Goal: Complete application form: Complete application form

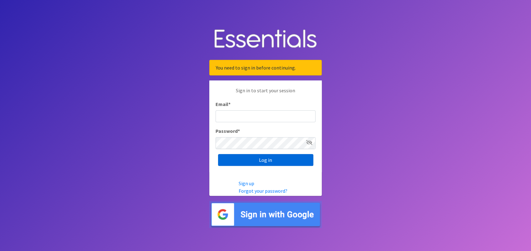
type input "[EMAIL_ADDRESS][DOMAIN_NAME]"
click at [267, 159] on input "Log in" at bounding box center [265, 160] width 95 height 12
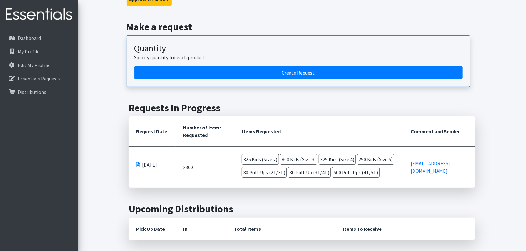
scroll to position [62, 0]
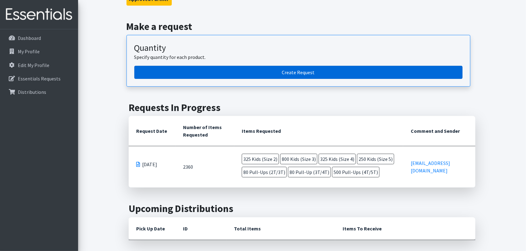
click at [295, 70] on link "Create Request" at bounding box center [298, 72] width 328 height 13
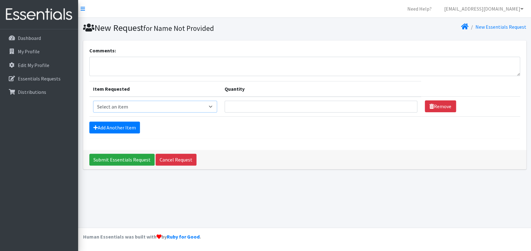
click at [141, 104] on select "Select an item Kids (Newborn) Kids (Preemie) Kids (Size 1) Kids (Size 2) Kids (…" at bounding box center [155, 107] width 124 height 12
select select "752"
click at [93, 101] on select "Select an item Kids (Newborn) Kids (Preemie) Kids (Size 1) Kids (Size 2) Kids (…" at bounding box center [155, 107] width 124 height 12
click at [234, 108] on input "Quantity" at bounding box center [321, 107] width 193 height 12
type input "300"
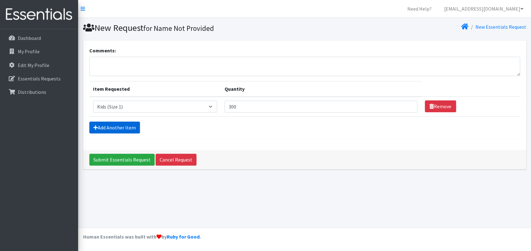
click at [119, 126] on link "Add Another Item" at bounding box center [114, 128] width 51 height 12
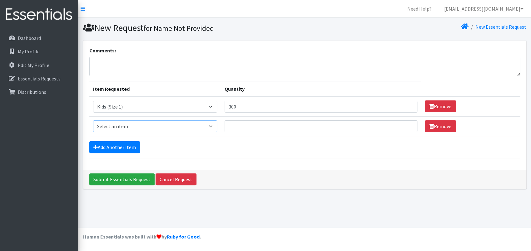
click at [123, 127] on select "Select an item Kids (Newborn) Kids (Preemie) Kids (Size 1) Kids (Size 2) Kids (…" at bounding box center [155, 127] width 124 height 12
select select "753"
click at [93, 121] on select "Select an item Kids (Newborn) Kids (Preemie) Kids (Size 1) Kids (Size 2) Kids (…" at bounding box center [155, 127] width 124 height 12
click at [240, 121] on input "Quantity" at bounding box center [321, 127] width 193 height 12
type input "250"
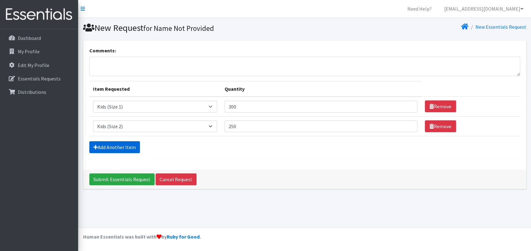
click at [127, 143] on link "Add Another Item" at bounding box center [114, 147] width 51 height 12
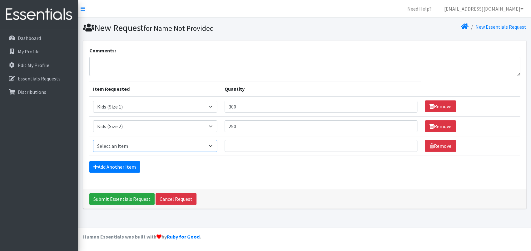
click at [111, 142] on select "Select an item Kids (Newborn) Kids (Preemie) Kids (Size 1) Kids (Size 2) Kids (…" at bounding box center [155, 146] width 124 height 12
click at [237, 146] on input "Quantity" at bounding box center [321, 146] width 193 height 12
click at [122, 144] on select "Select an item Kids (Newborn) Kids (Preemie) Kids (Size 1) Kids (Size 2) Kids (…" at bounding box center [155, 146] width 124 height 12
select select "732"
click at [93, 140] on select "Select an item Kids (Newborn) Kids (Preemie) Kids (Size 1) Kids (Size 2) Kids (…" at bounding box center [155, 146] width 124 height 12
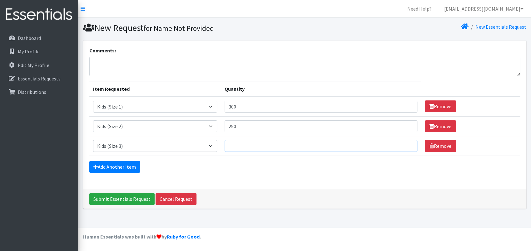
click at [237, 146] on input "Quantity" at bounding box center [321, 146] width 193 height 12
type input "300"
click at [128, 165] on link "Add Another Item" at bounding box center [114, 167] width 51 height 12
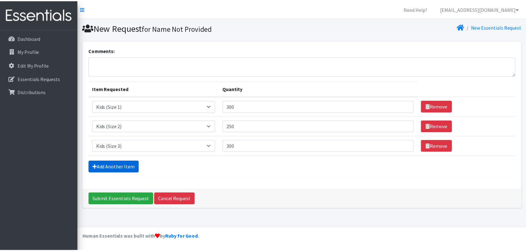
scroll to position [5, 0]
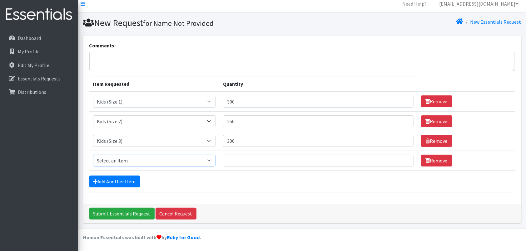
click at [124, 160] on select "Select an item Kids (Newborn) Kids (Preemie) Kids (Size 1) Kids (Size 2) Kids (…" at bounding box center [154, 161] width 122 height 12
select select "740"
click at [93, 155] on select "Select an item Kids (Newborn) Kids (Preemie) Kids (Size 1) Kids (Size 2) Kids (…" at bounding box center [154, 161] width 122 height 12
click at [230, 163] on input "Quantity" at bounding box center [318, 161] width 191 height 12
type input "800"
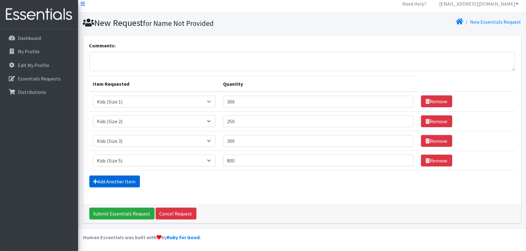
click at [116, 178] on link "Add Another Item" at bounding box center [114, 182] width 51 height 12
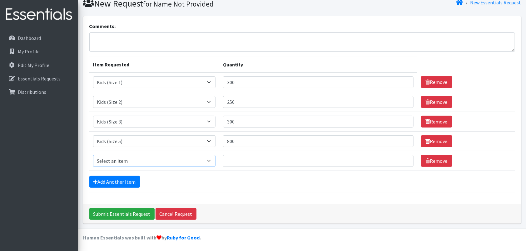
click at [113, 161] on select "Select an item Kids (Newborn) Kids (Preemie) Kids (Size 1) Kids (Size 2) Kids (…" at bounding box center [154, 161] width 122 height 12
select select "756"
click at [93, 155] on select "Select an item Kids (Newborn) Kids (Preemie) Kids (Size 1) Kids (Size 2) Kids (…" at bounding box center [154, 161] width 122 height 12
click at [233, 161] on input "Quantity" at bounding box center [318, 161] width 191 height 12
type input "150"
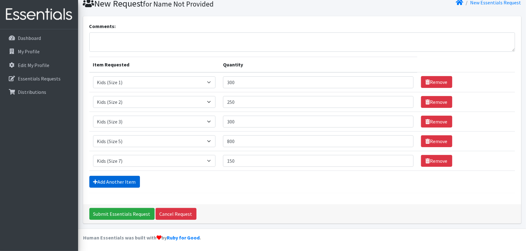
click at [110, 180] on link "Add Another Item" at bounding box center [114, 182] width 51 height 12
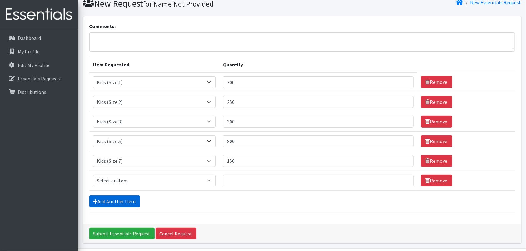
scroll to position [44, 0]
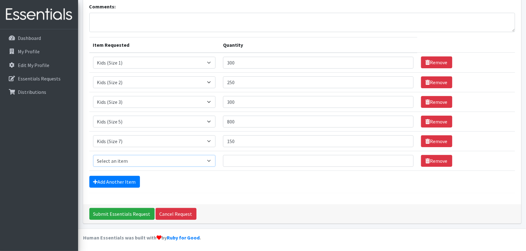
click at [111, 158] on select "Select an item Kids (Newborn) Kids (Preemie) Kids (Size 1) Kids (Size 2) Kids (…" at bounding box center [154, 161] width 122 height 12
select select "748"
click at [93, 155] on select "Select an item Kids (Newborn) Kids (Preemie) Kids (Size 1) Kids (Size 2) Kids (…" at bounding box center [154, 161] width 122 height 12
click at [235, 165] on input "Quantity" at bounding box center [318, 161] width 191 height 12
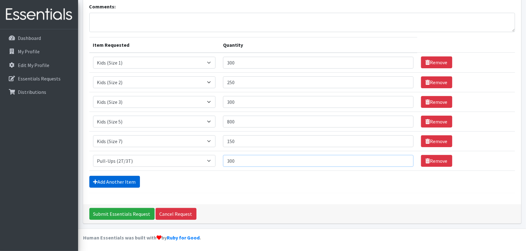
type input "300"
click at [124, 179] on link "Add Another Item" at bounding box center [114, 182] width 51 height 12
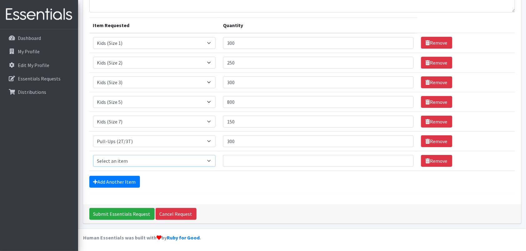
click at [125, 157] on select "Select an item Kids (Newborn) Kids (Preemie) Kids (Size 1) Kids (Size 2) Kids (…" at bounding box center [154, 161] width 122 height 12
select select "1352"
click at [93, 155] on select "Select an item Kids (Newborn) Kids (Preemie) Kids (Size 1) Kids (Size 2) Kids (…" at bounding box center [154, 161] width 122 height 12
click at [236, 158] on input "Quantity" at bounding box center [318, 161] width 191 height 12
type input "150"
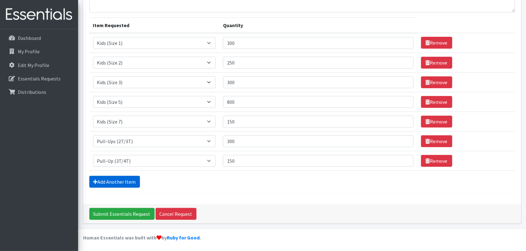
click at [131, 180] on link "Add Another Item" at bounding box center [114, 182] width 51 height 12
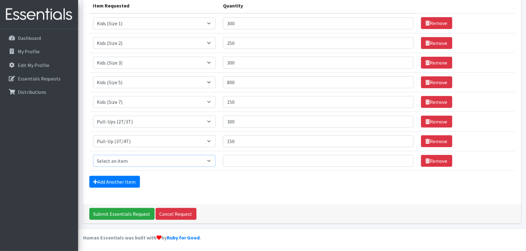
click at [118, 160] on select "Select an item Kids (Newborn) Kids (Preemie) Kids (Size 1) Kids (Size 2) Kids (…" at bounding box center [154, 161] width 122 height 12
select select "731"
click at [93, 155] on select "Select an item Kids (Newborn) Kids (Preemie) Kids (Size 1) Kids (Size 2) Kids (…" at bounding box center [154, 161] width 122 height 12
click at [236, 162] on input "Quantity" at bounding box center [318, 161] width 191 height 12
type input "250"
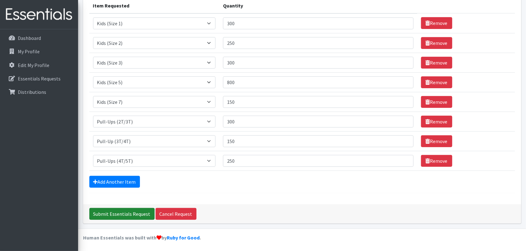
click at [128, 212] on input "Submit Essentials Request" at bounding box center [121, 214] width 65 height 12
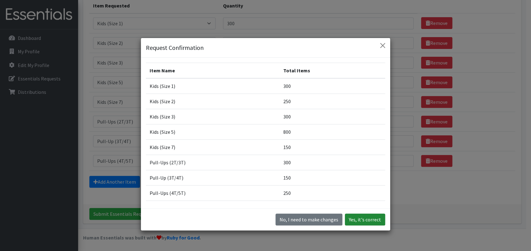
click at [366, 220] on button "Yes, it's correct" at bounding box center [365, 220] width 40 height 12
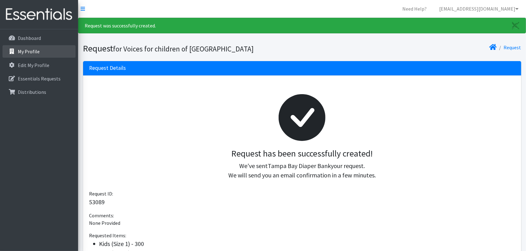
click at [29, 51] on p "My Profile" at bounding box center [29, 51] width 22 height 6
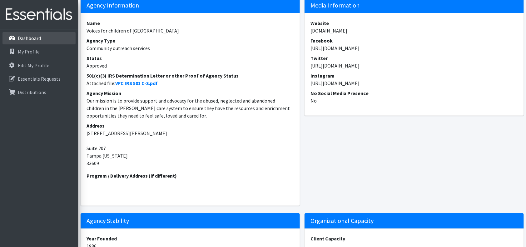
click at [29, 36] on p "Dashboard" at bounding box center [29, 38] width 23 height 6
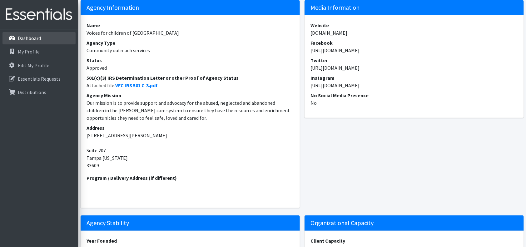
scroll to position [65, 0]
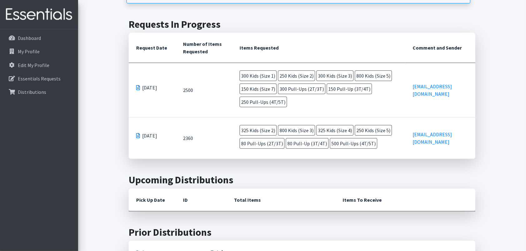
scroll to position [125, 0]
